Goal: Task Accomplishment & Management: Use online tool/utility

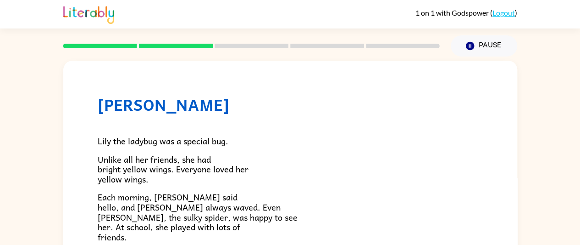
scroll to position [46, 0]
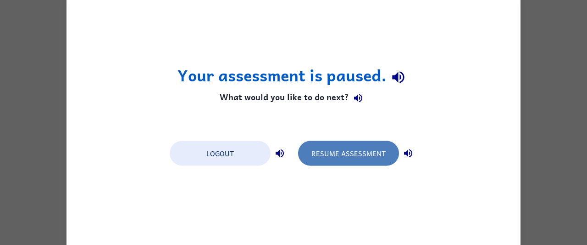
click at [343, 155] on button "Resume Assessment" at bounding box center [348, 152] width 101 height 25
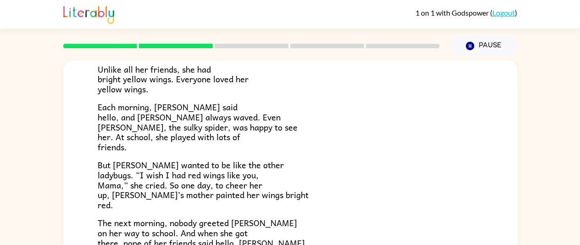
scroll to position [92, 0]
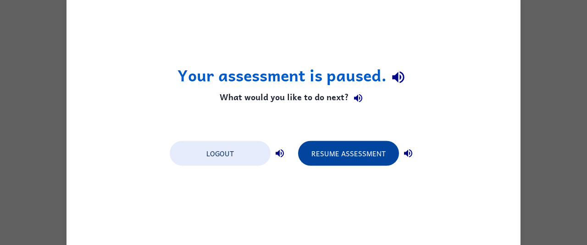
click at [351, 150] on button "Resume Assessment" at bounding box center [348, 152] width 101 height 25
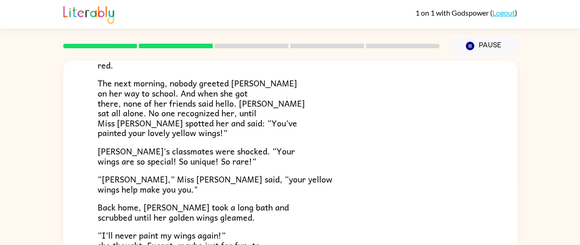
scroll to position [256, 0]
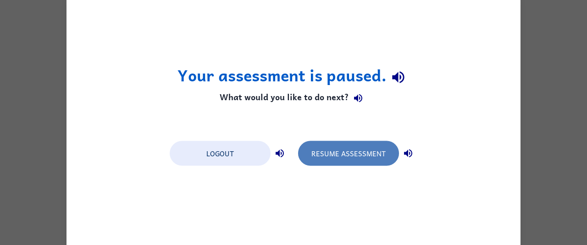
click at [353, 150] on button "Resume Assessment" at bounding box center [348, 152] width 101 height 25
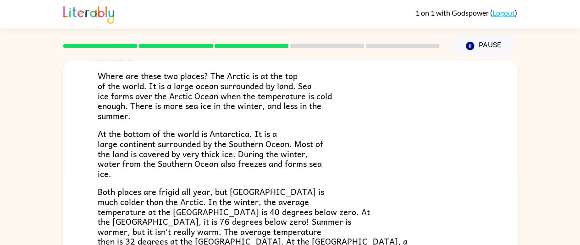
scroll to position [138, 0]
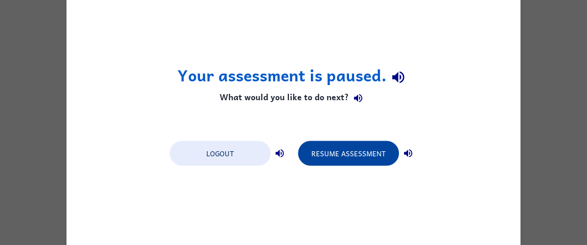
click at [356, 142] on button "Resume Assessment" at bounding box center [348, 152] width 101 height 25
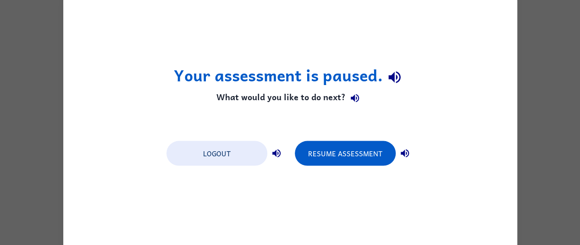
scroll to position [0, 0]
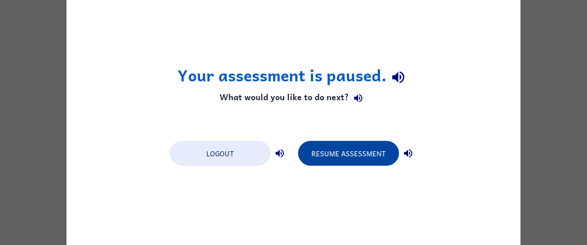
click at [365, 161] on button "Resume Assessment" at bounding box center [348, 152] width 101 height 25
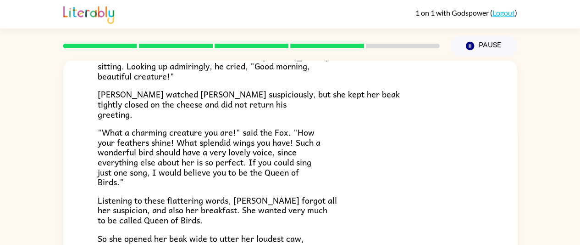
scroll to position [180, 0]
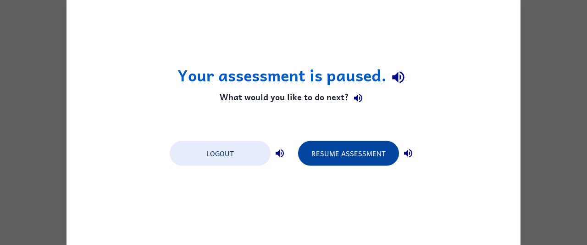
click at [348, 154] on button "Resume Assessment" at bounding box center [348, 152] width 101 height 25
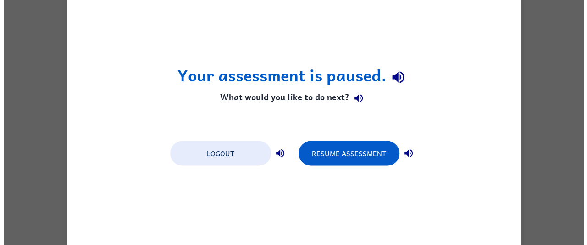
scroll to position [0, 0]
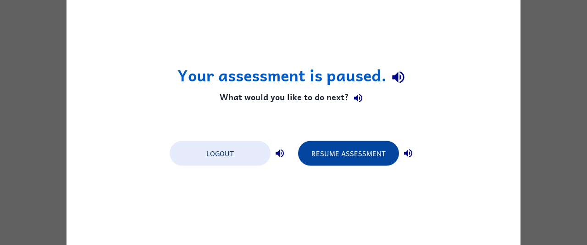
click at [366, 154] on button "Resume Assessment" at bounding box center [348, 152] width 101 height 25
